Goal: Information Seeking & Learning: Understand process/instructions

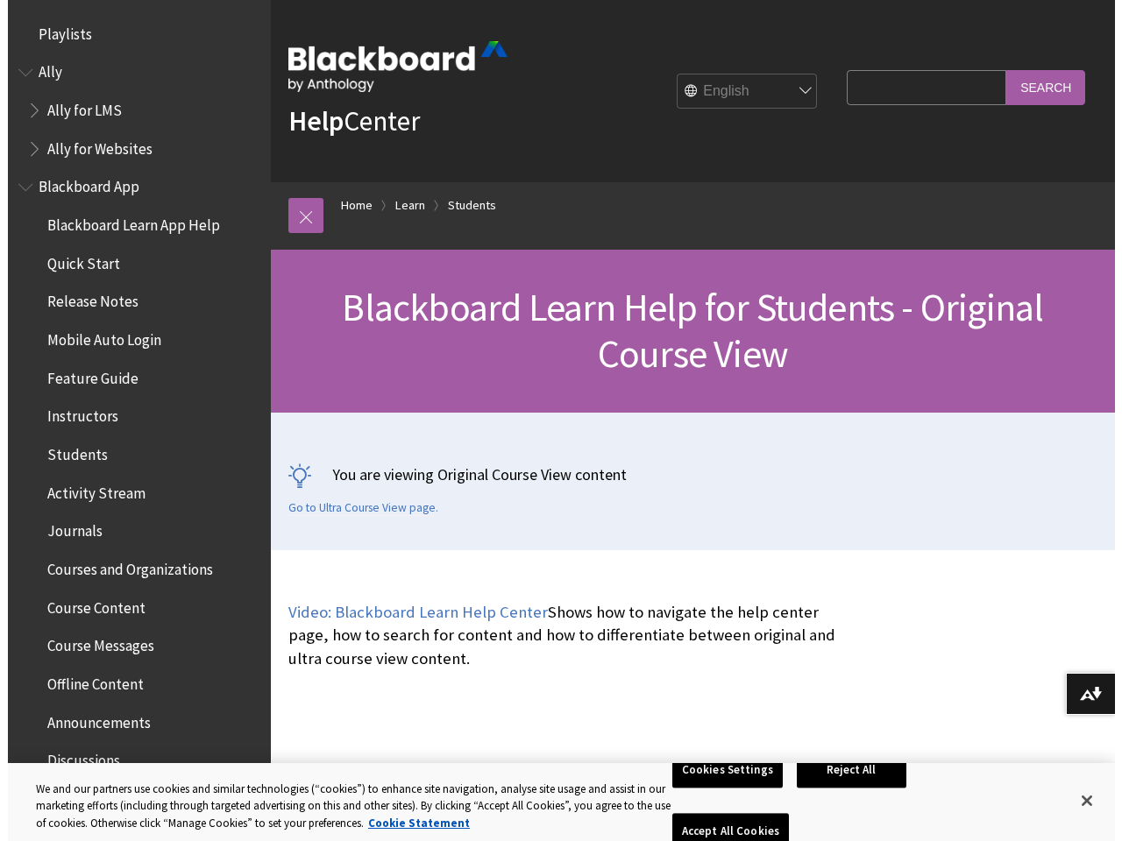
scroll to position [2070, 0]
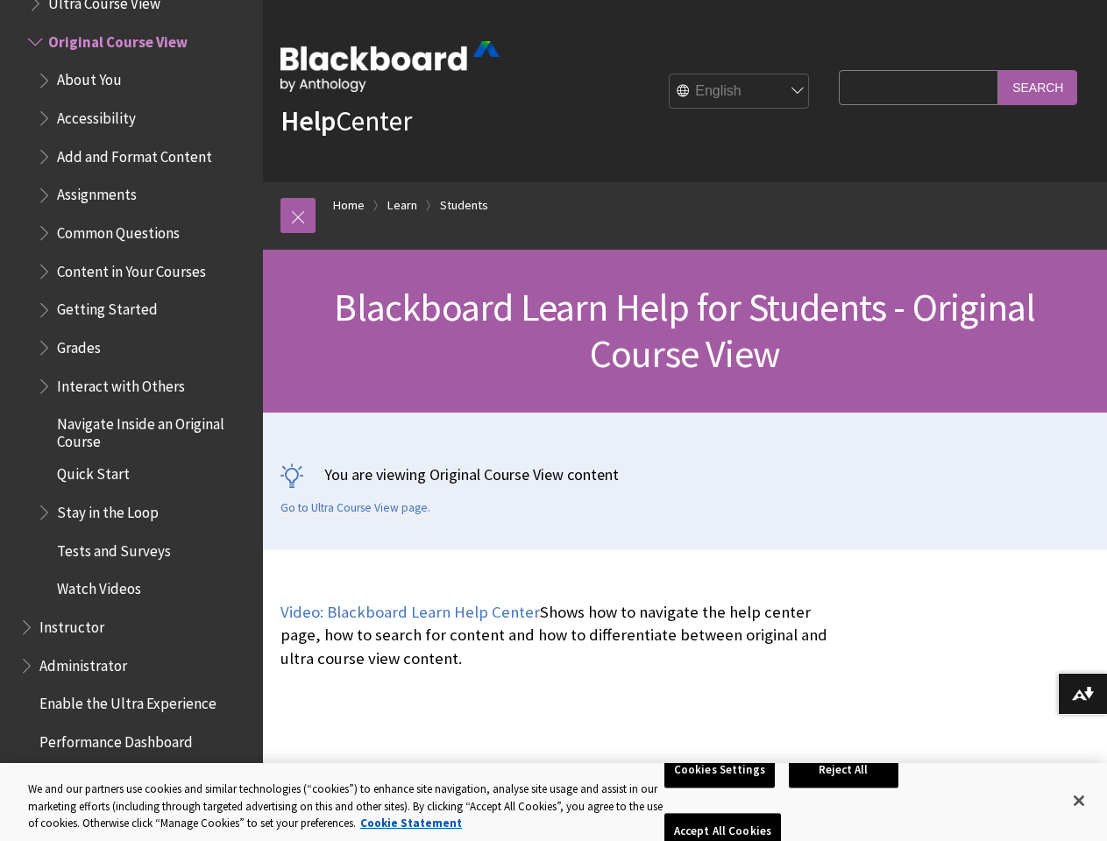
click at [553, 421] on div "You are viewing Original Course View content Go to Ultra Course View page." at bounding box center [685, 482] width 844 height 138
click at [298, 216] on link at bounding box center [297, 215] width 35 height 35
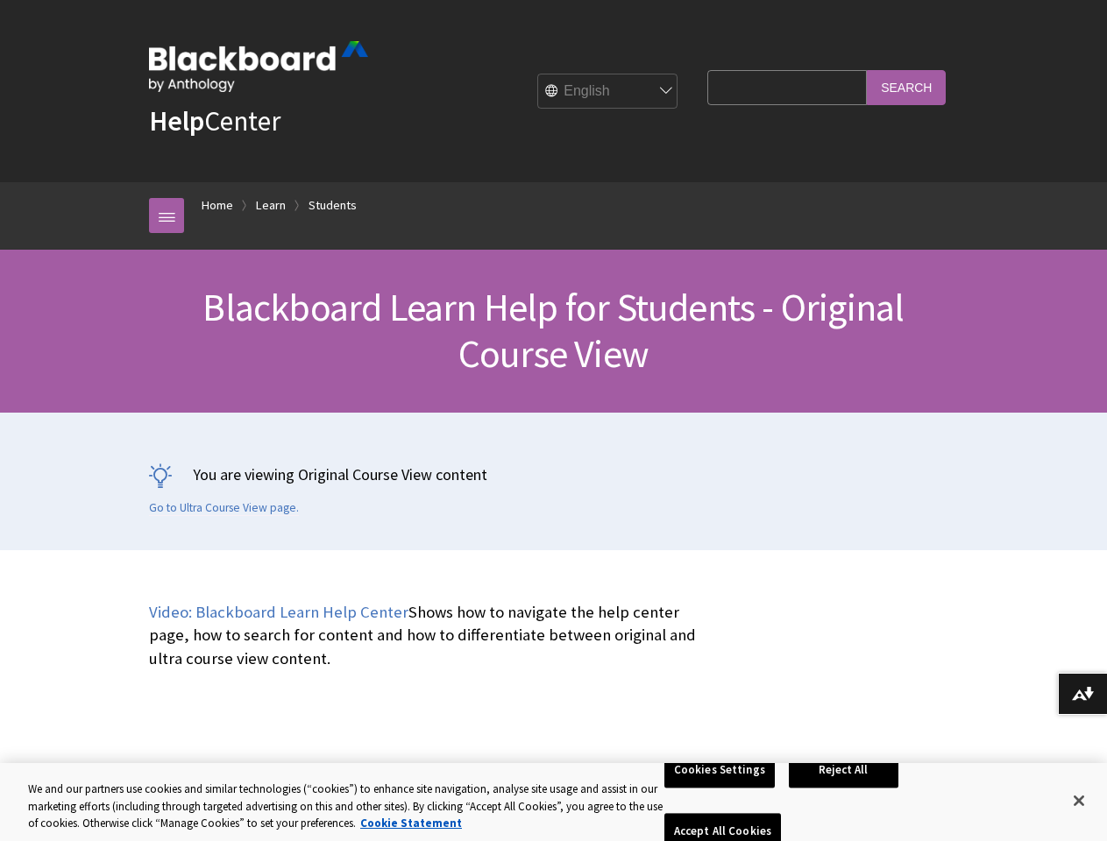
click at [124, 379] on div "Blackboard Learn Help for Students - Original Course View" at bounding box center [553, 331] width 1107 height 163
click at [1082, 694] on button "Download alternative formats ..." at bounding box center [1082, 694] width 49 height 42
click at [722, 789] on button "Cookies Settings" at bounding box center [719, 770] width 110 height 37
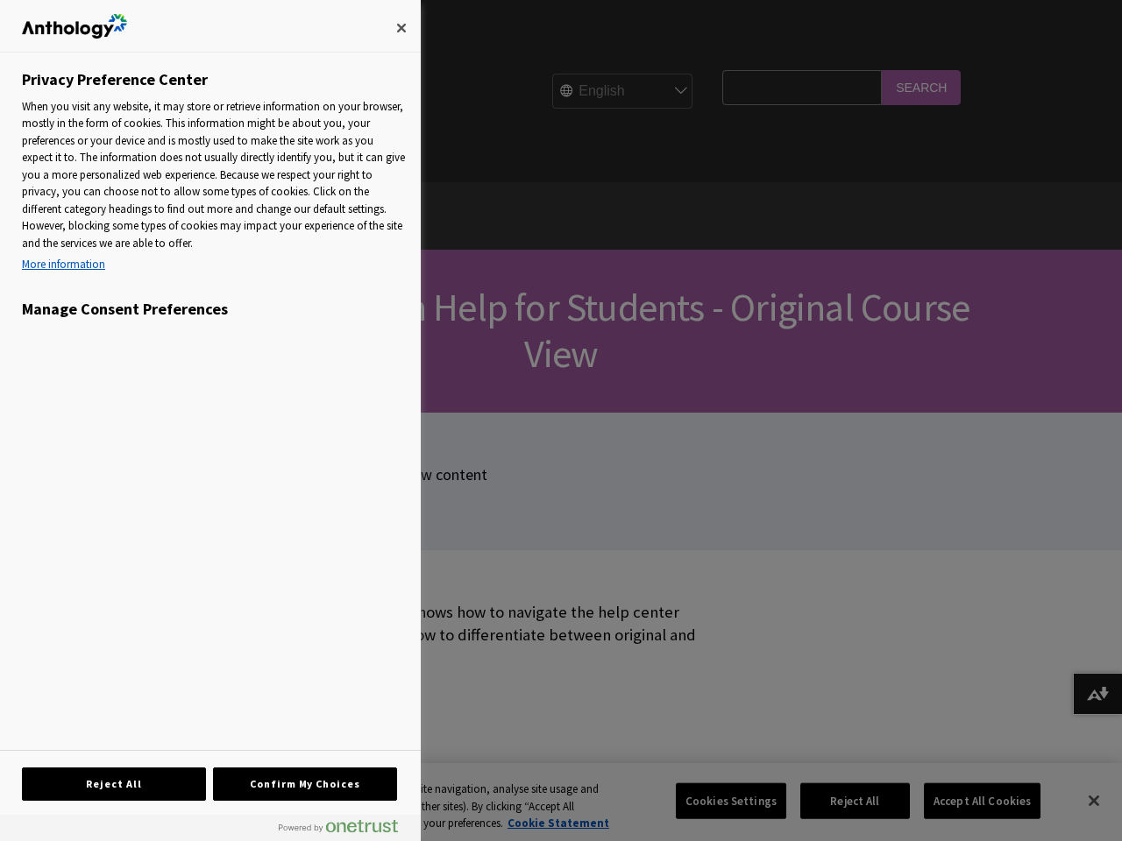
click at [847, 801] on div at bounding box center [561, 420] width 1122 height 841
click at [970, 801] on div at bounding box center [561, 420] width 1122 height 841
click at [1079, 801] on div at bounding box center [561, 420] width 1122 height 841
